Goal: Information Seeking & Learning: Learn about a topic

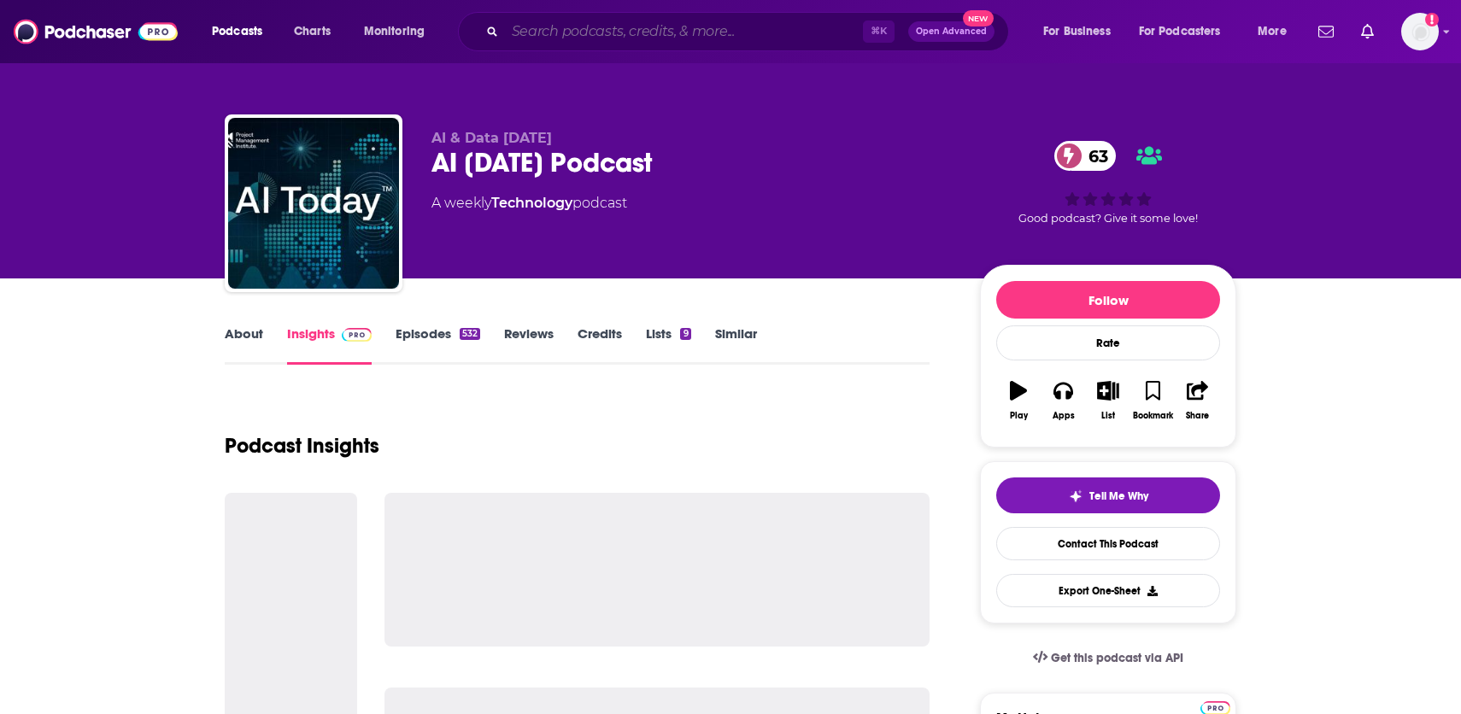
click at [584, 40] on input "Search podcasts, credits, & more..." at bounding box center [684, 31] width 358 height 27
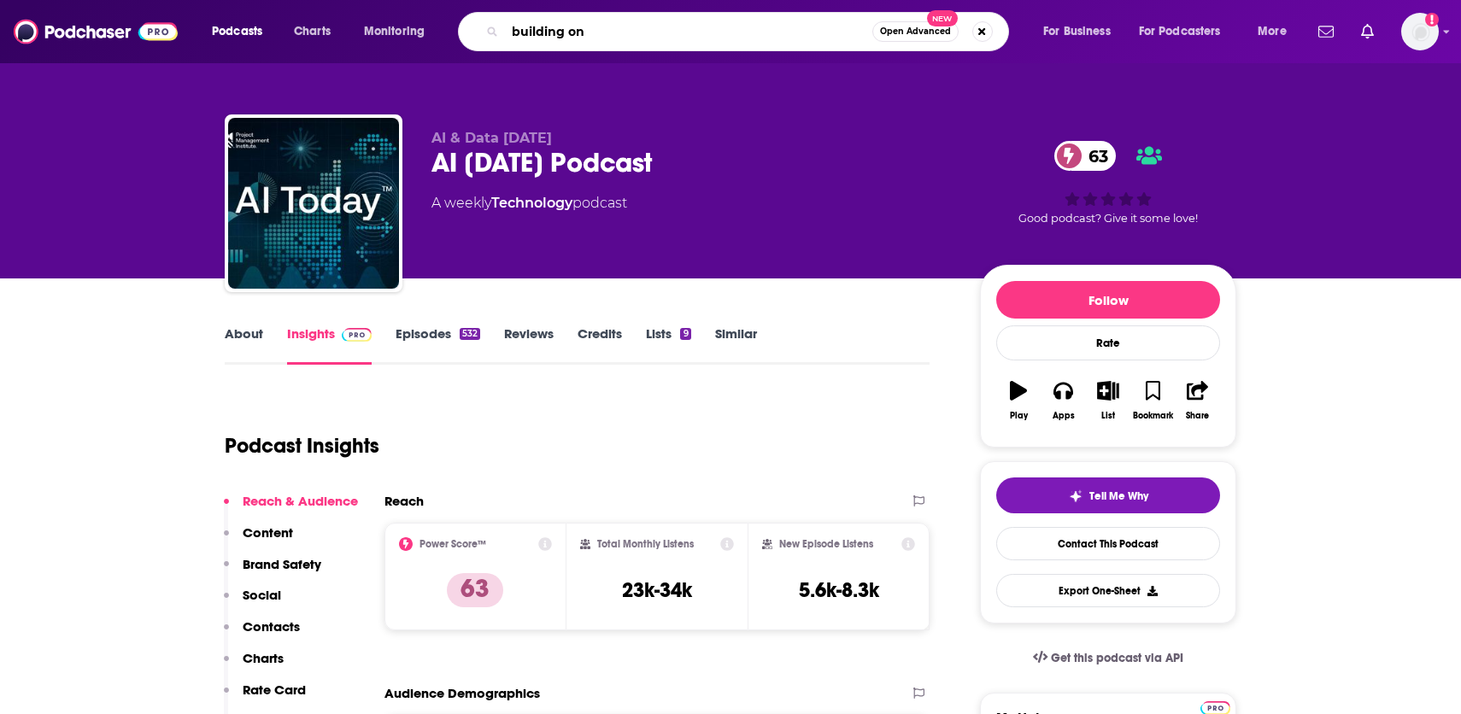
type input "building one"
